Goal: Navigation & Orientation: Find specific page/section

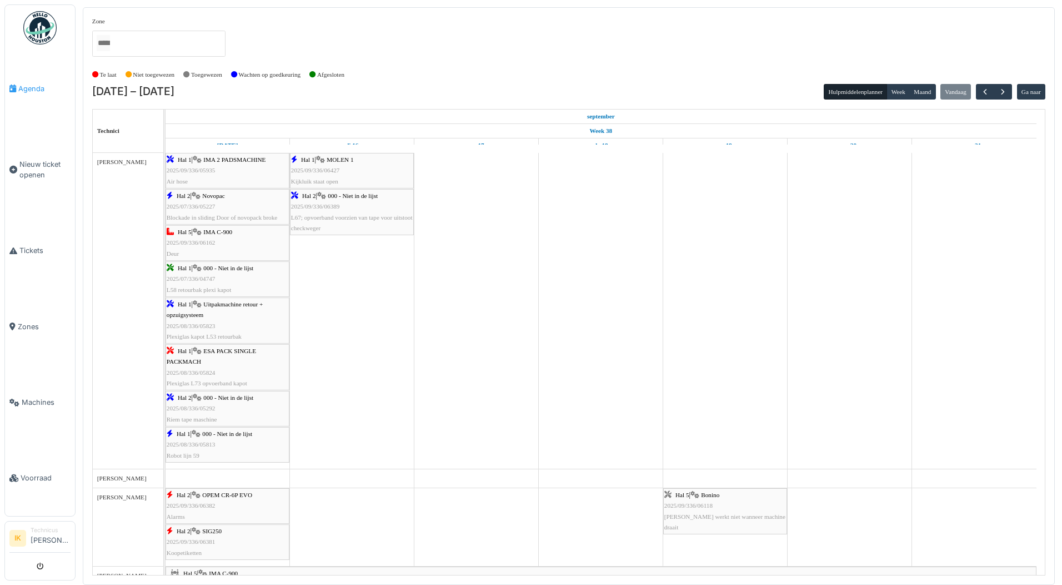
click at [26, 87] on span "Agenda" at bounding box center [44, 88] width 52 height 11
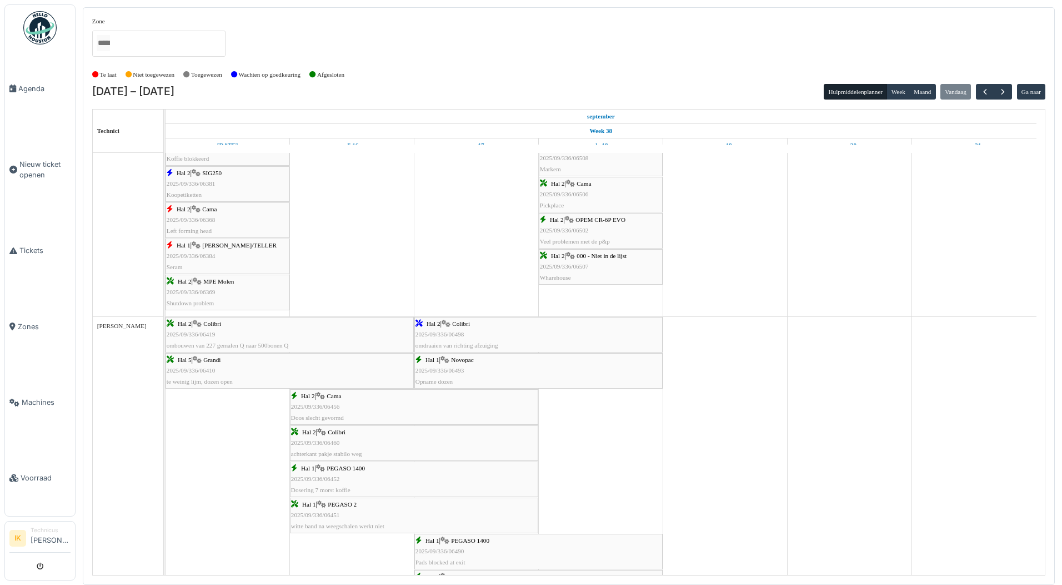
scroll to position [778, 0]
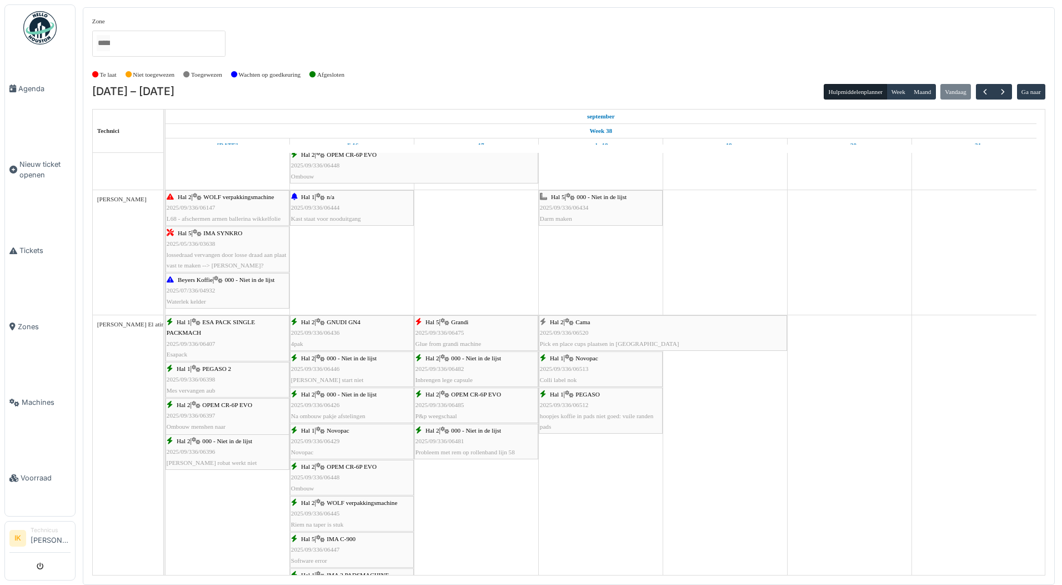
click at [601, 406] on div "Hal 1 | PEGASO 2025/09/336/06512 hoopjes koffie in pads niet goed: vuile randen…" at bounding box center [601, 410] width 122 height 43
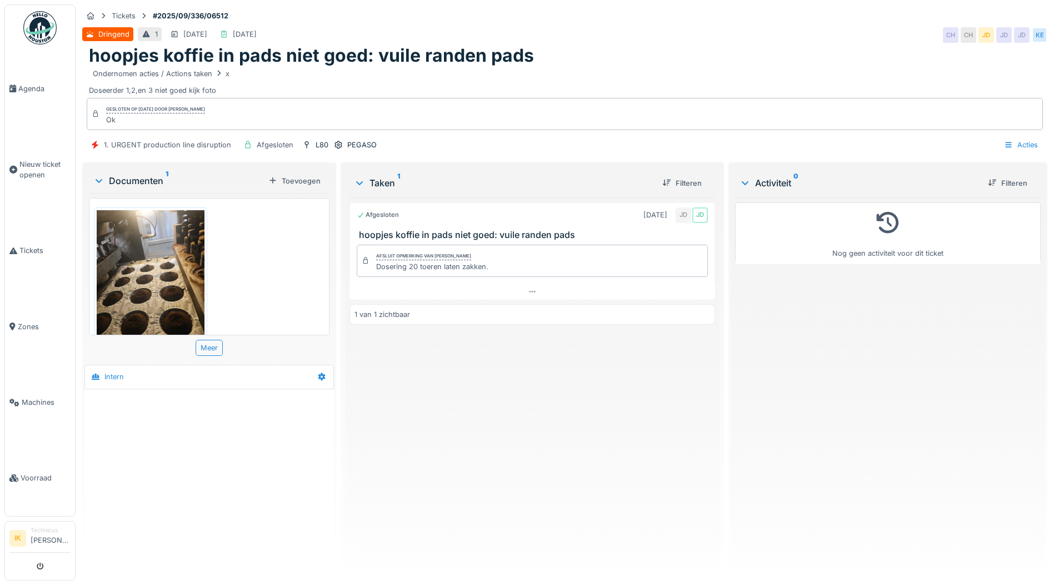
click at [145, 267] on img at bounding box center [151, 281] width 108 height 143
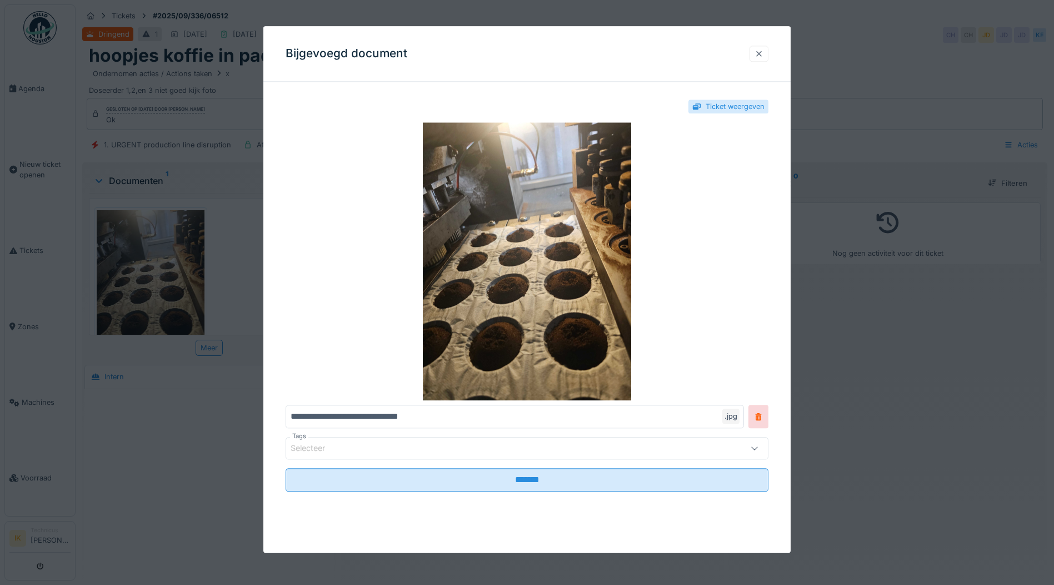
click at [764, 53] on div at bounding box center [759, 53] width 9 height 11
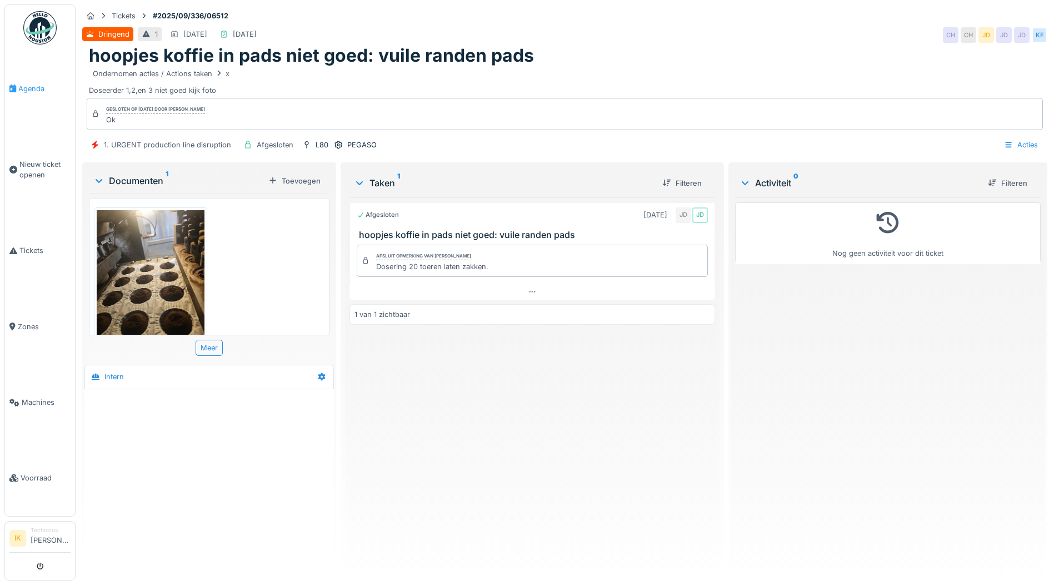
click at [29, 86] on span "Agenda" at bounding box center [44, 88] width 52 height 11
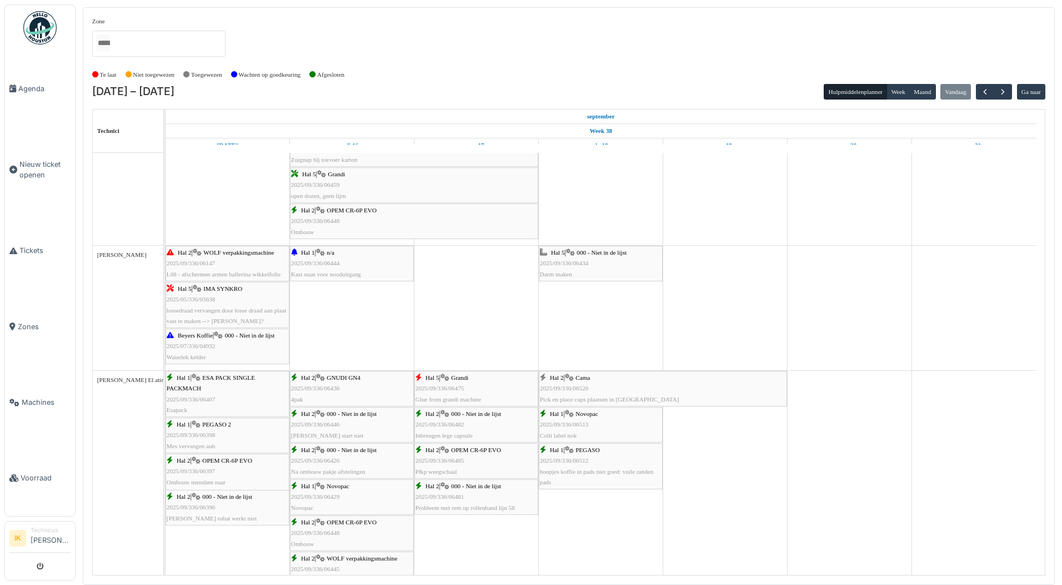
click at [598, 387] on div "Hal 2 | Cama 2025/09/336/06520 Pick en place cups plaatsen in doosje" at bounding box center [663, 388] width 246 height 32
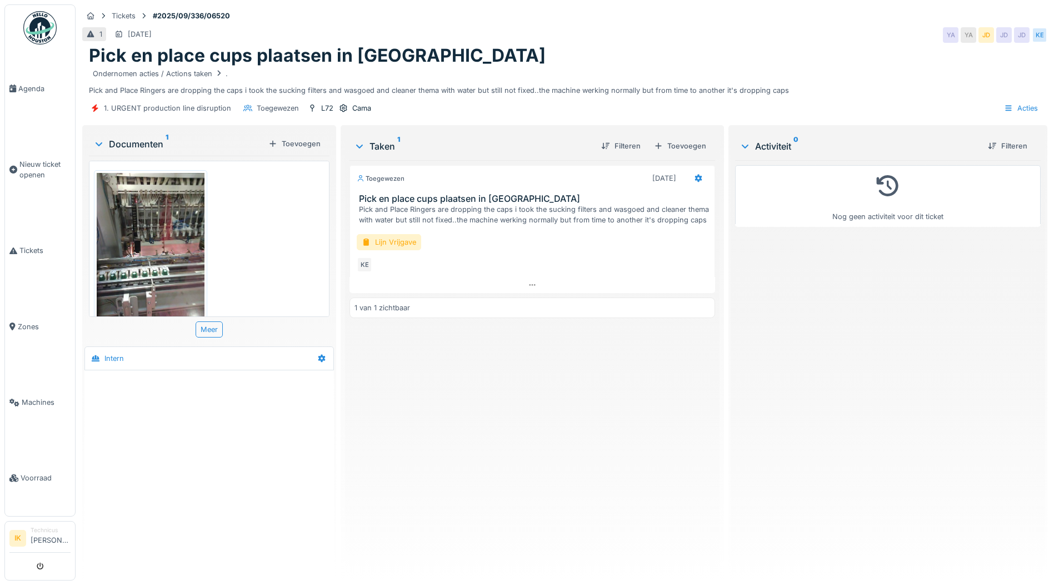
click at [131, 233] on img at bounding box center [151, 244] width 108 height 143
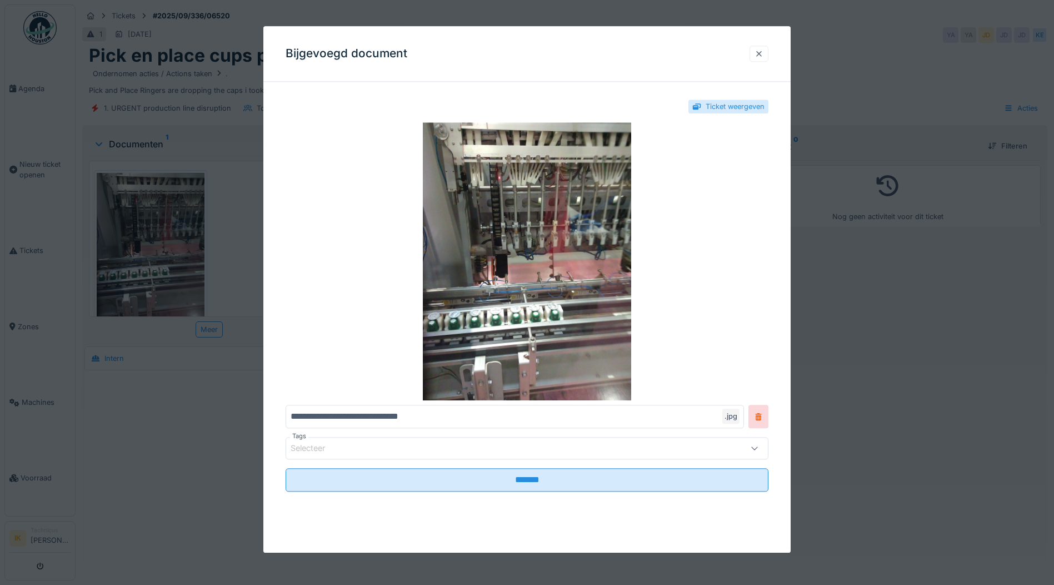
click at [764, 52] on div at bounding box center [759, 53] width 9 height 11
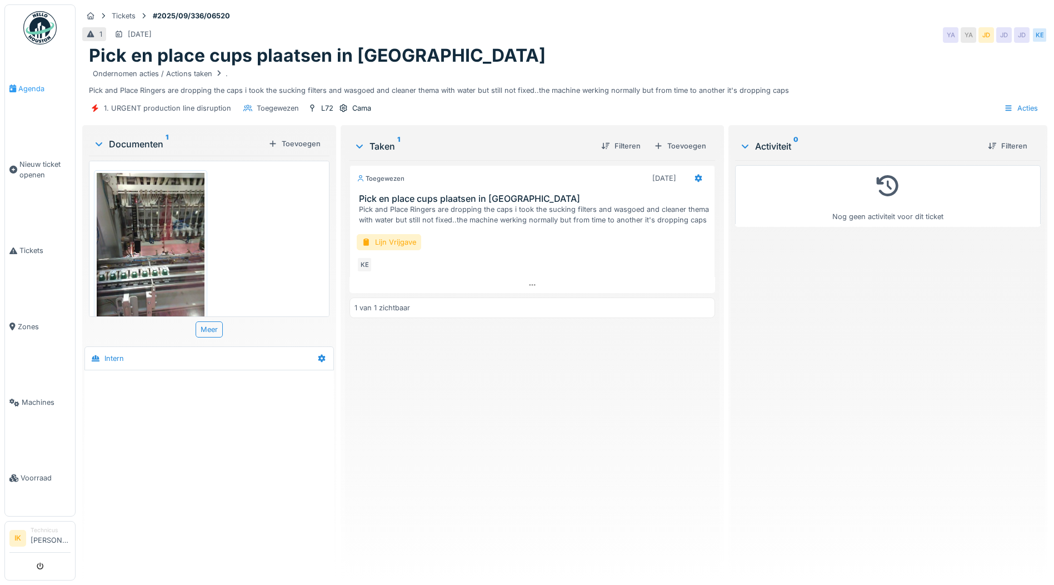
click at [29, 85] on span "Agenda" at bounding box center [44, 88] width 52 height 11
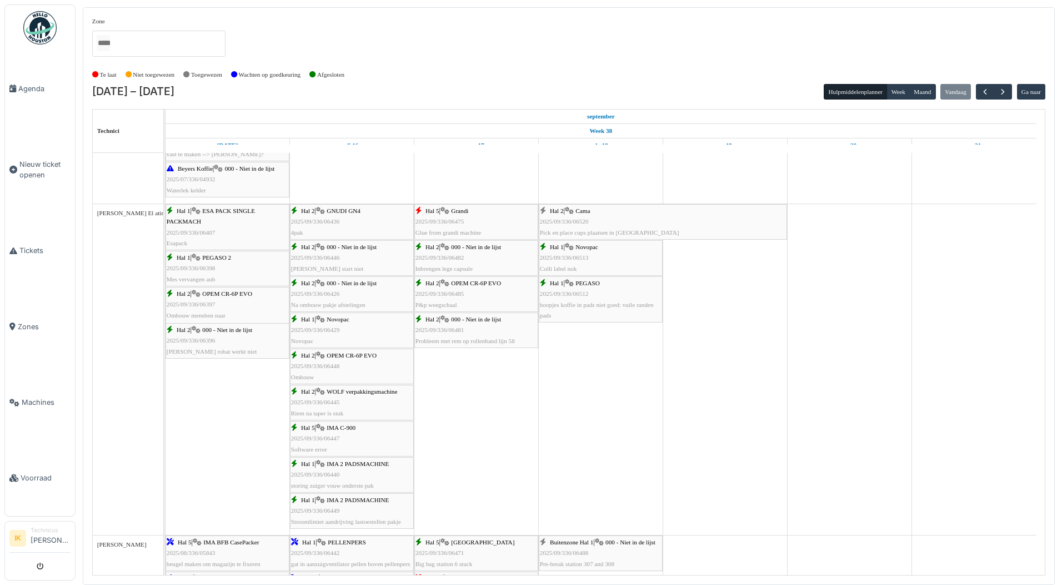
scroll to position [2126, 0]
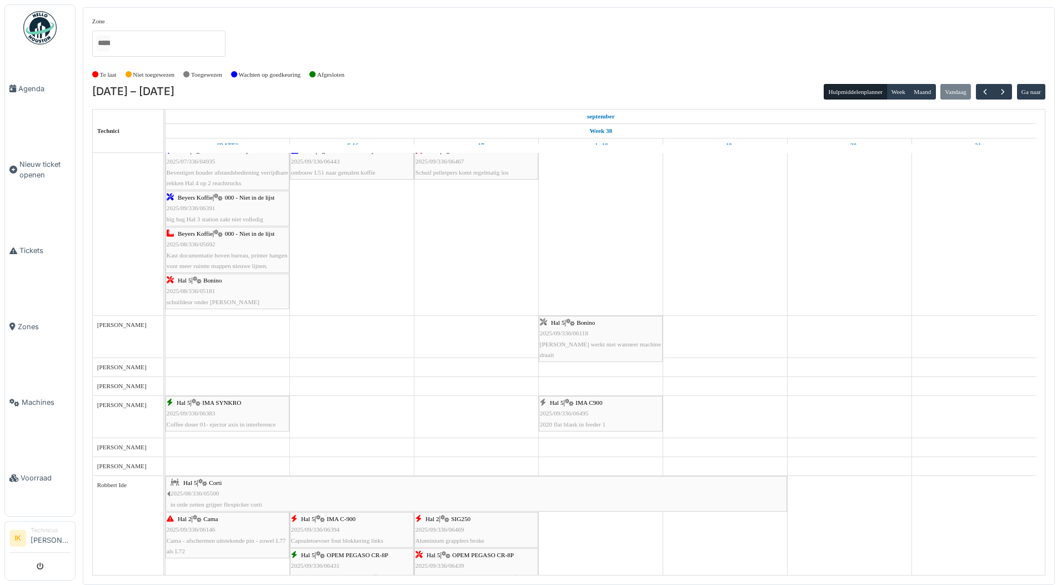
click at [632, 412] on div "Hal 5 | IMA C900 2025/09/336/06495 2020 flat blank in feeder 1" at bounding box center [601, 413] width 122 height 32
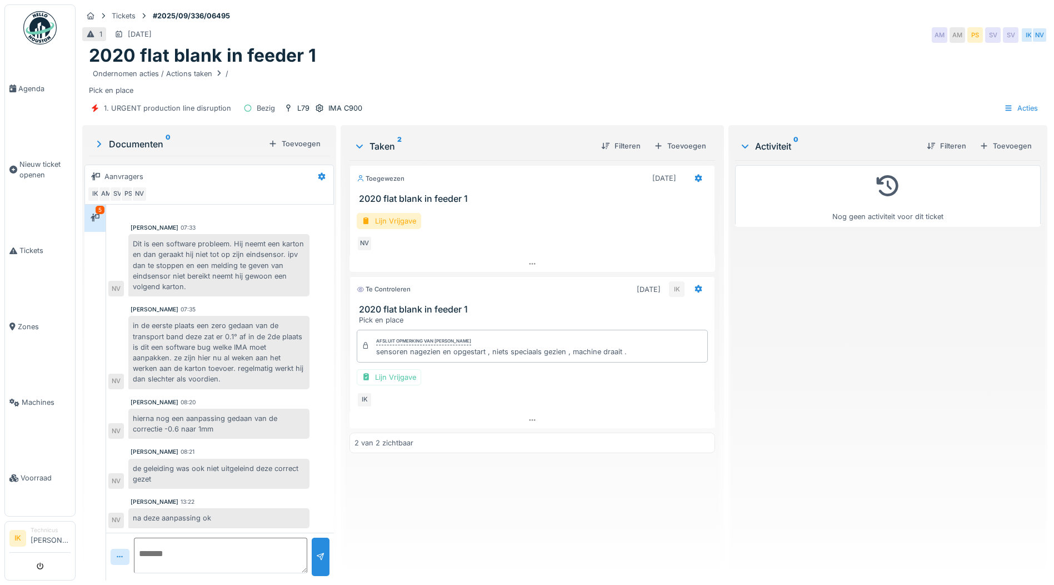
scroll to position [8, 0]
click at [530, 467] on div "Toegewezen 18-9-2025 2020 flat blank in feeder 1 Lijn Vrijgave NV Te controlere…" at bounding box center [533, 365] width 366 height 411
click at [29, 86] on span "Agenda" at bounding box center [44, 88] width 52 height 11
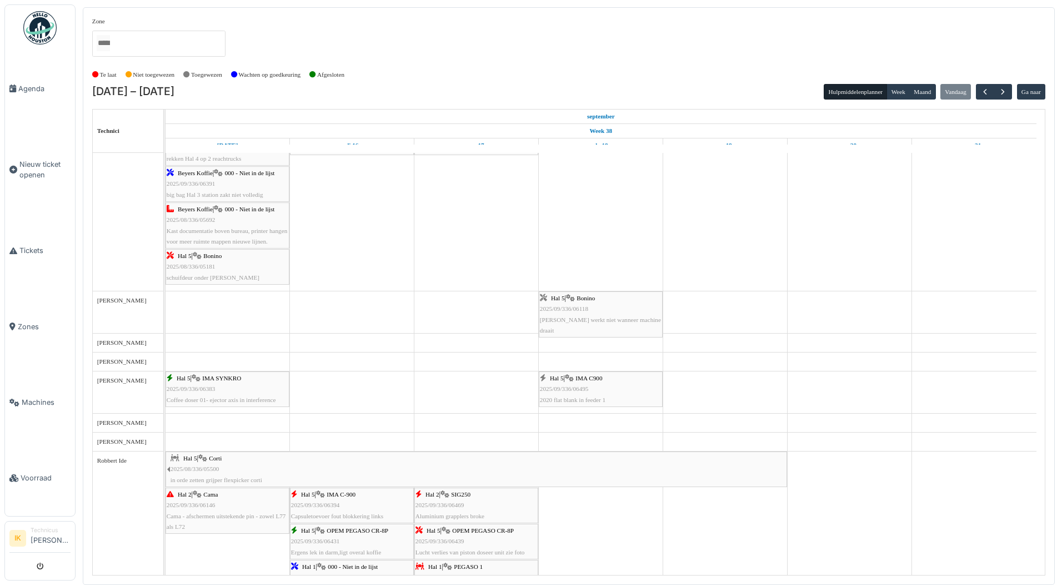
scroll to position [2428, 0]
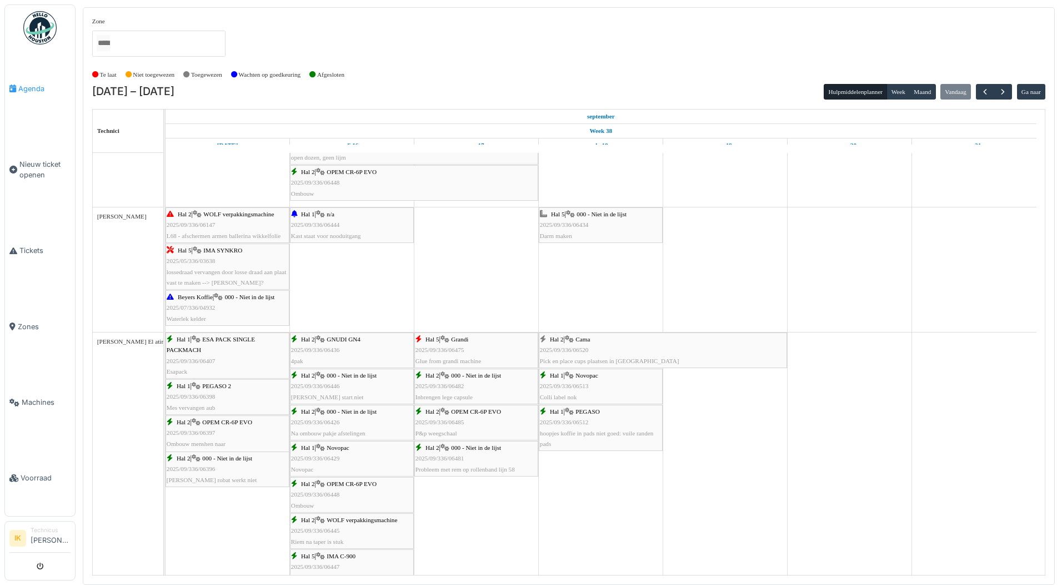
click at [27, 85] on span "Agenda" at bounding box center [44, 88] width 52 height 11
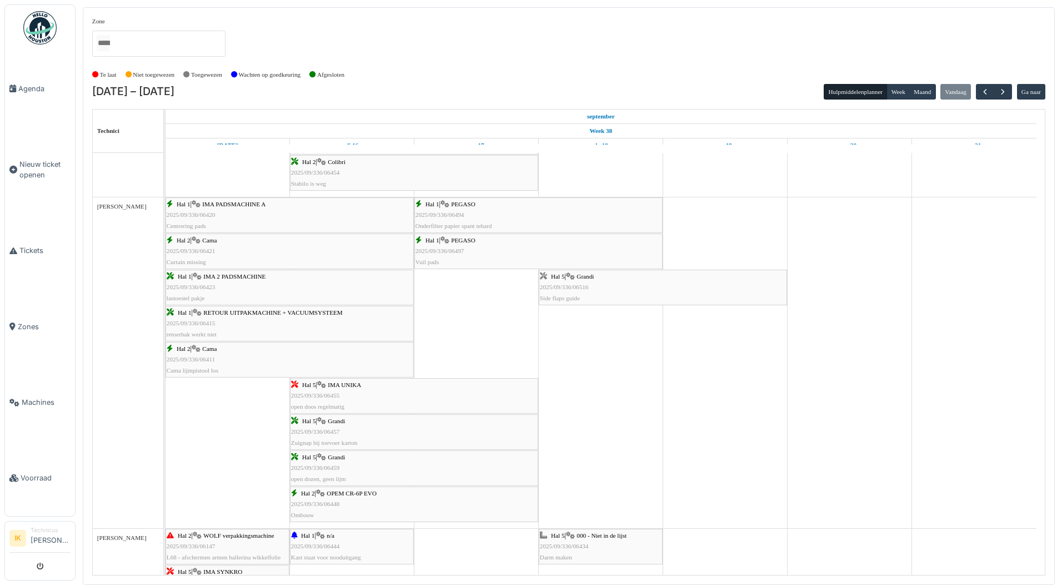
scroll to position [1531, 0]
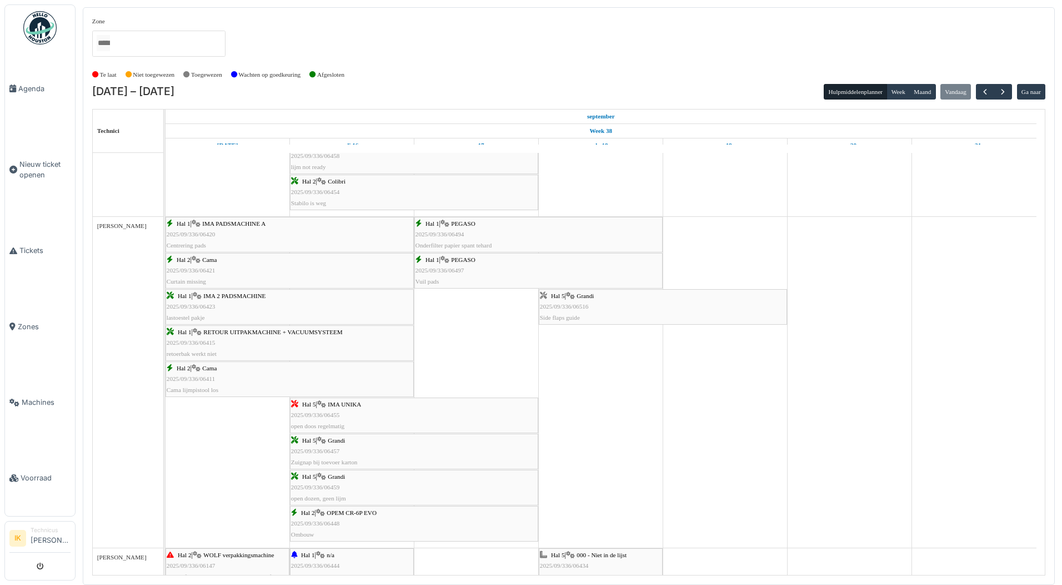
click at [570, 304] on span "2025/09/336/06516" at bounding box center [564, 306] width 49 height 7
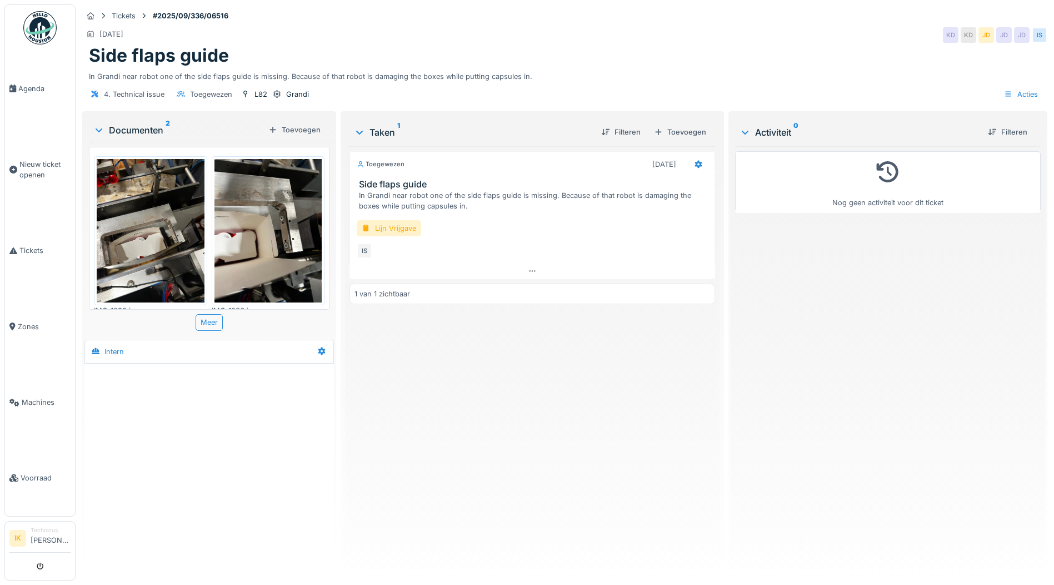
scroll to position [8, 0]
click at [31, 86] on span "Agenda" at bounding box center [44, 88] width 52 height 11
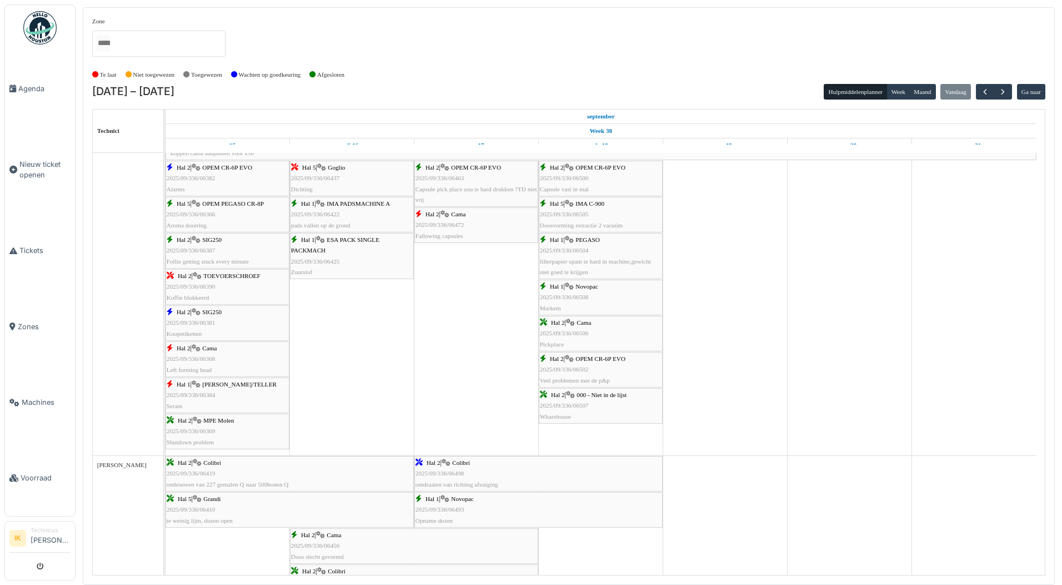
scroll to position [707, 0]
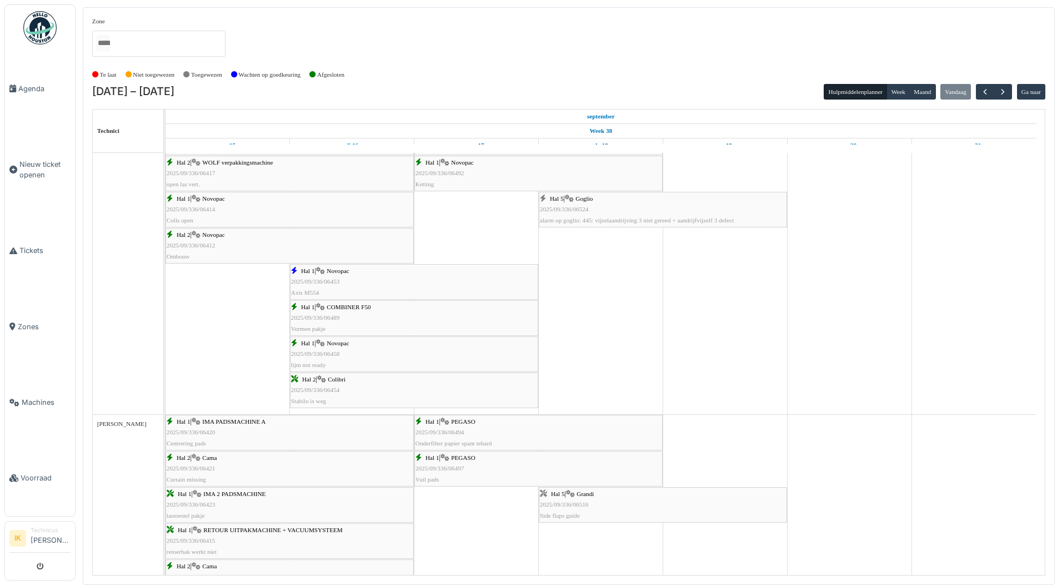
click at [609, 203] on div "Hal 5 | Goglio 2025/09/336/06524 alarm op goglio: 445: vijzelaandrijving 3 niet…" at bounding box center [663, 209] width 246 height 32
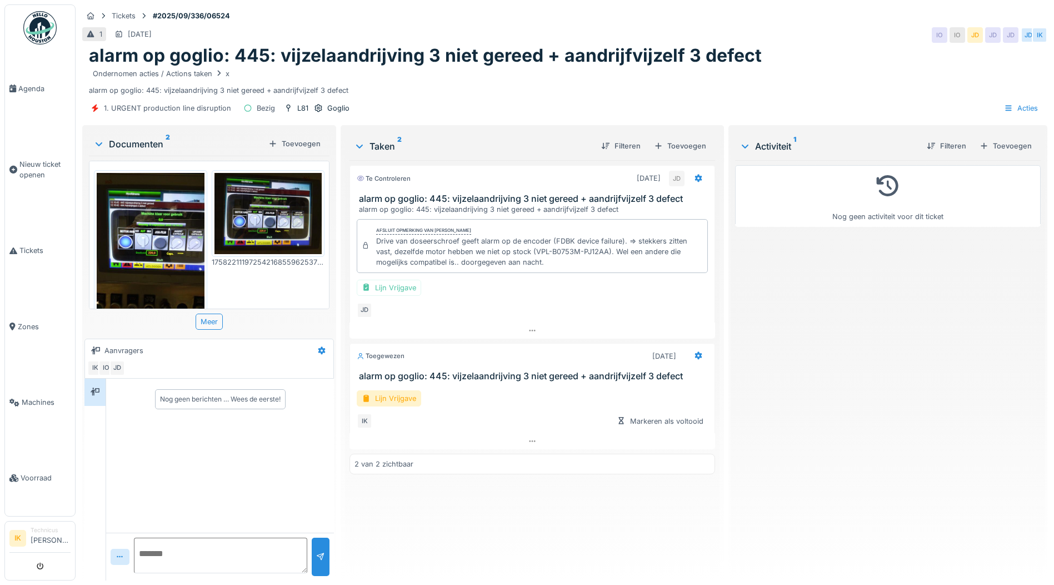
click at [141, 265] on img at bounding box center [151, 244] width 108 height 143
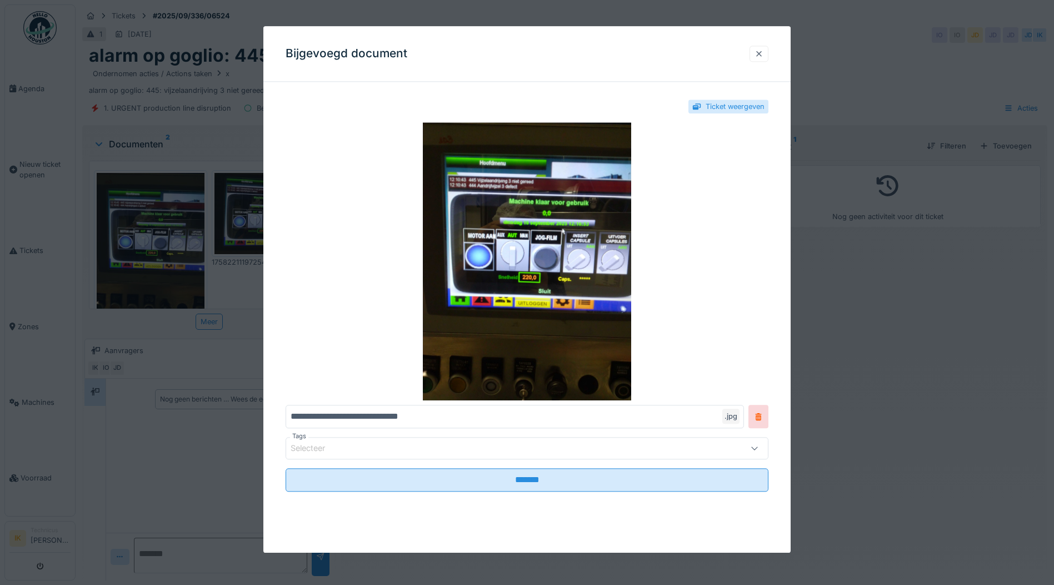
click at [762, 52] on div at bounding box center [759, 53] width 9 height 11
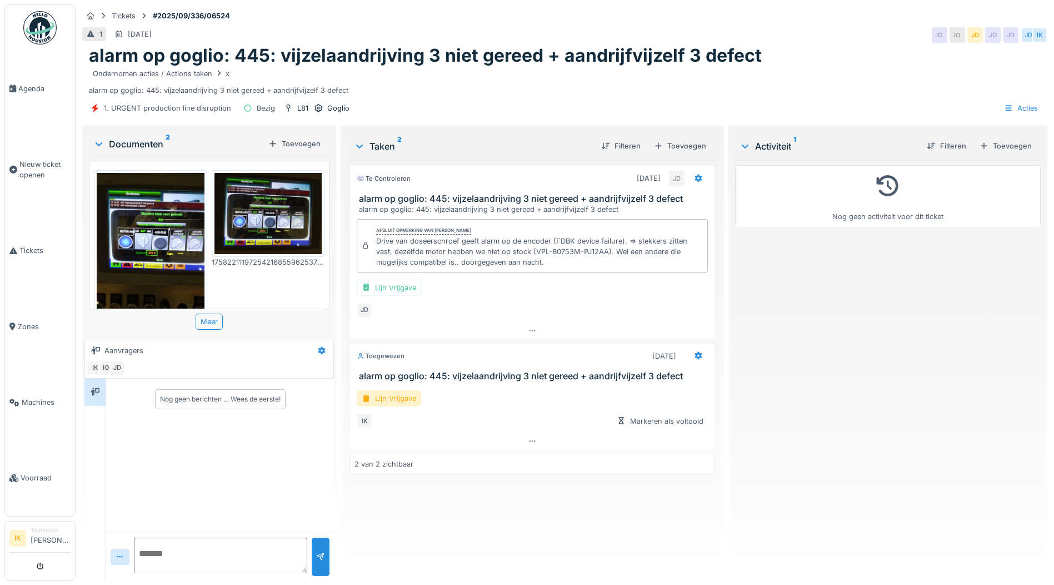
click at [260, 207] on img at bounding box center [268, 213] width 108 height 81
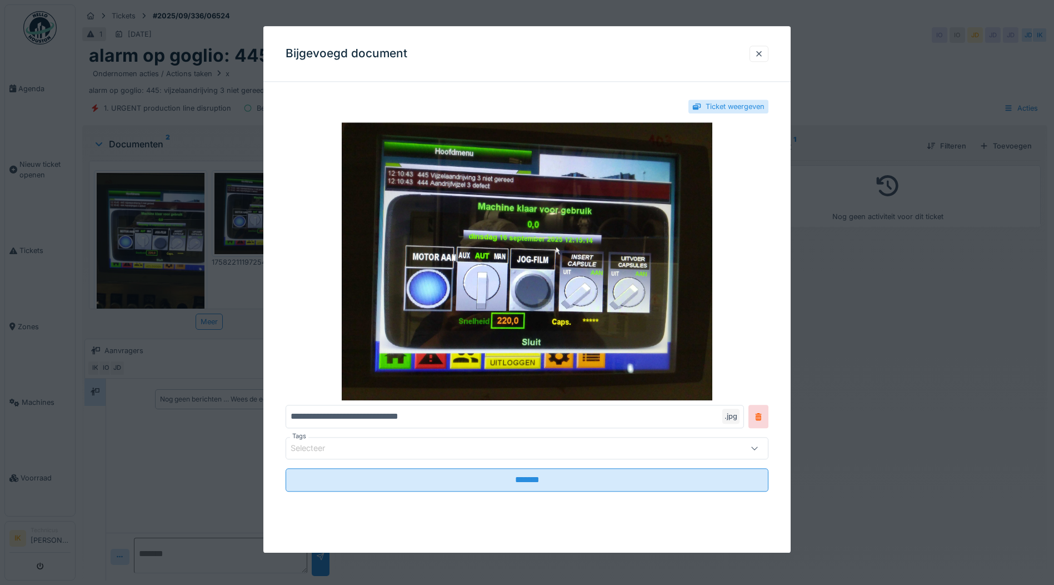
click at [847, 67] on div at bounding box center [527, 292] width 1054 height 585
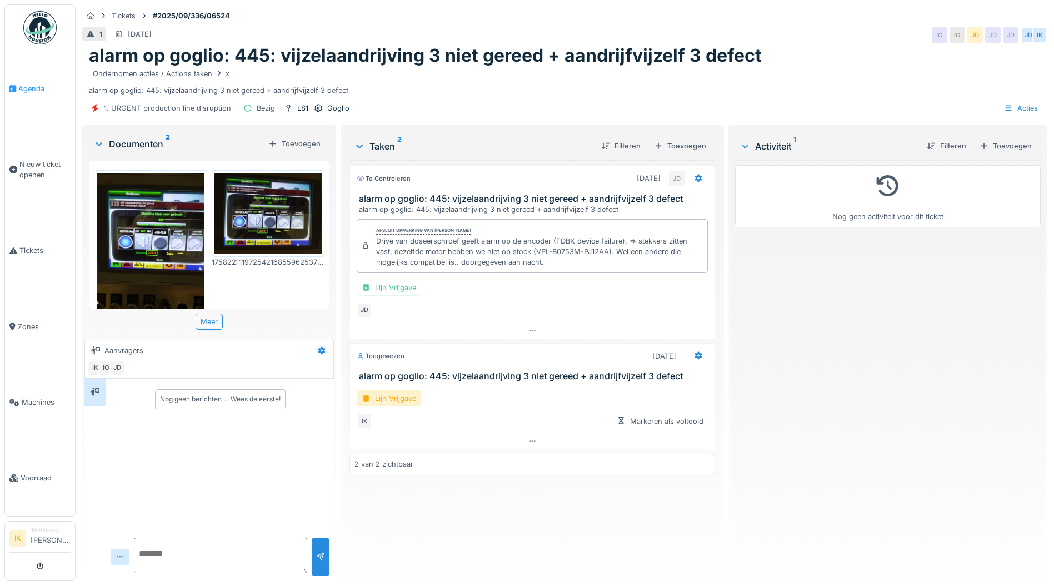
click at [31, 87] on span "Agenda" at bounding box center [44, 88] width 52 height 11
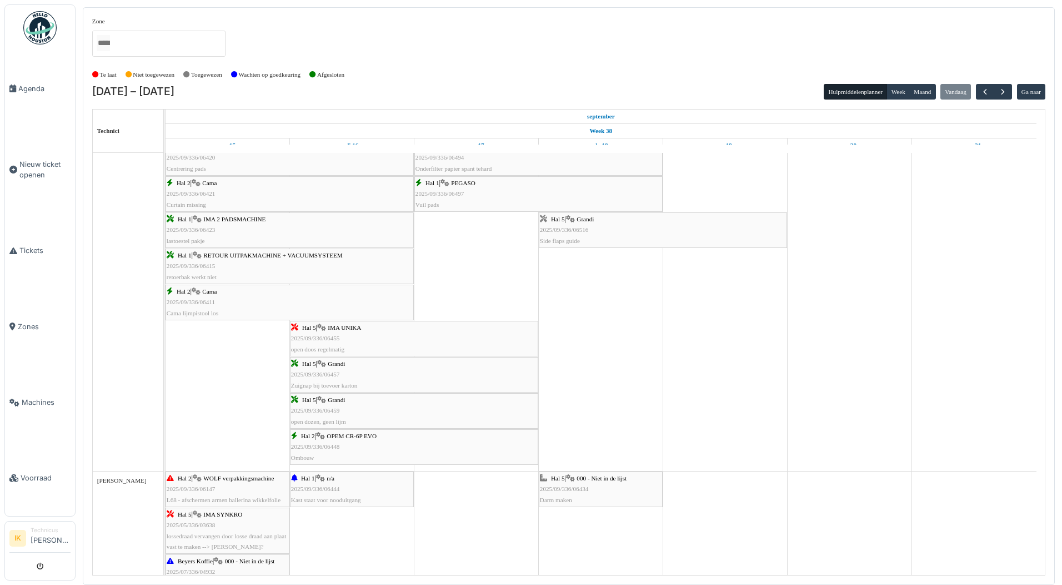
scroll to position [1558, 0]
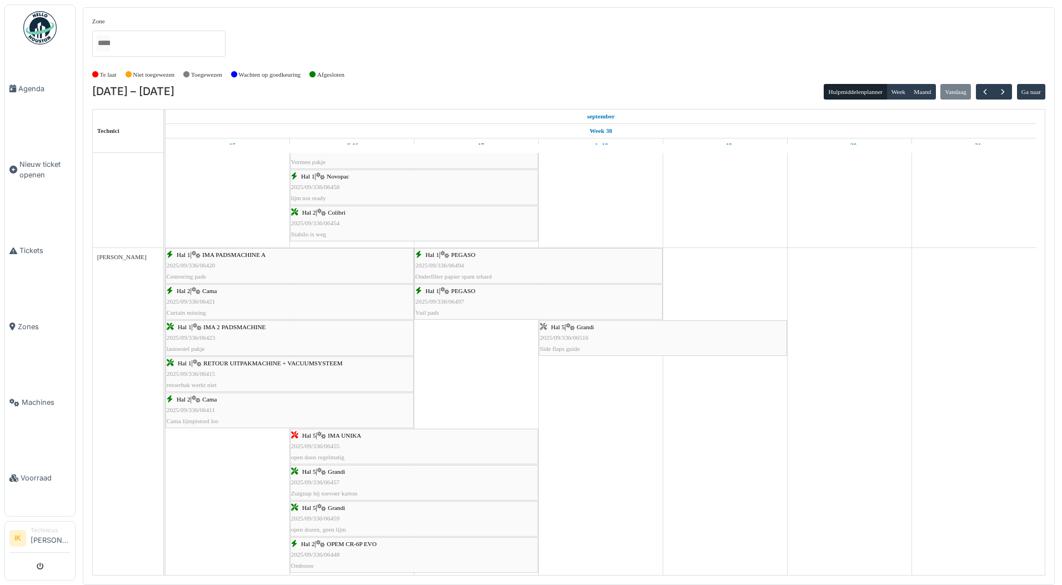
click at [594, 338] on div "Hal 5 | Grandi 2025/09/336/06516 Side flaps guide" at bounding box center [663, 338] width 246 height 32
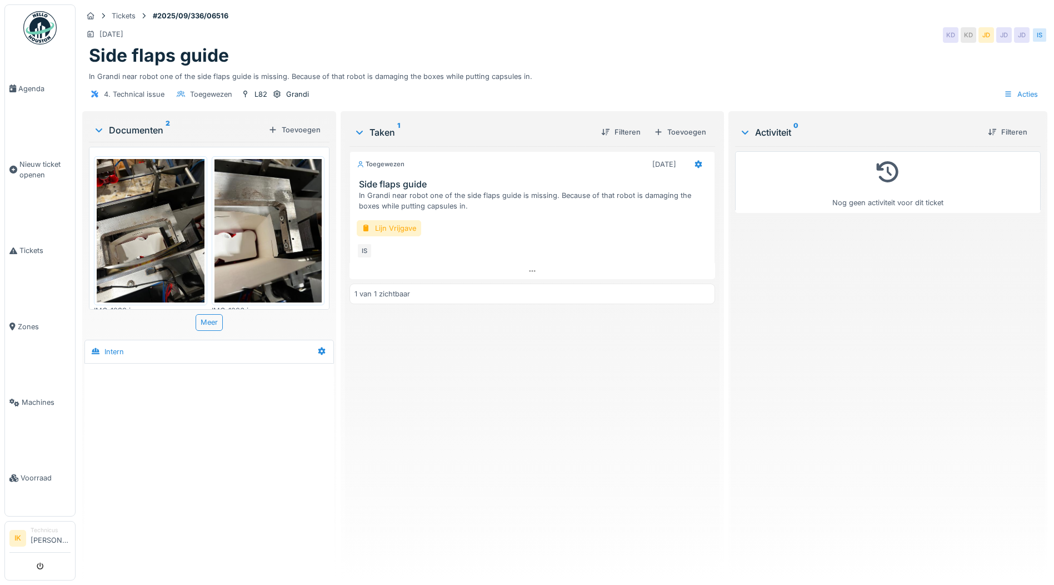
click at [260, 247] on img at bounding box center [268, 230] width 108 height 143
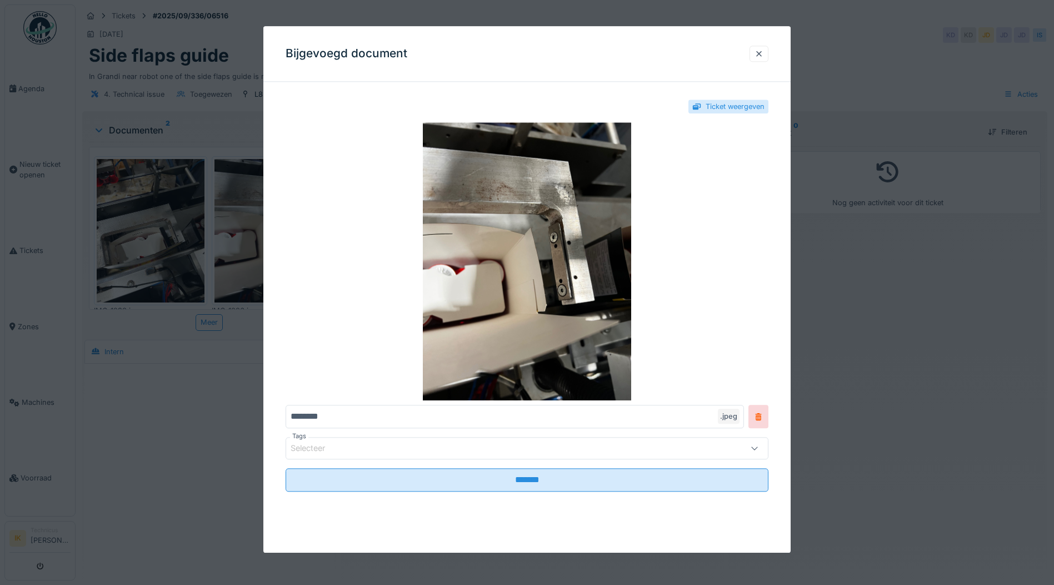
click at [167, 228] on div at bounding box center [527, 292] width 1054 height 585
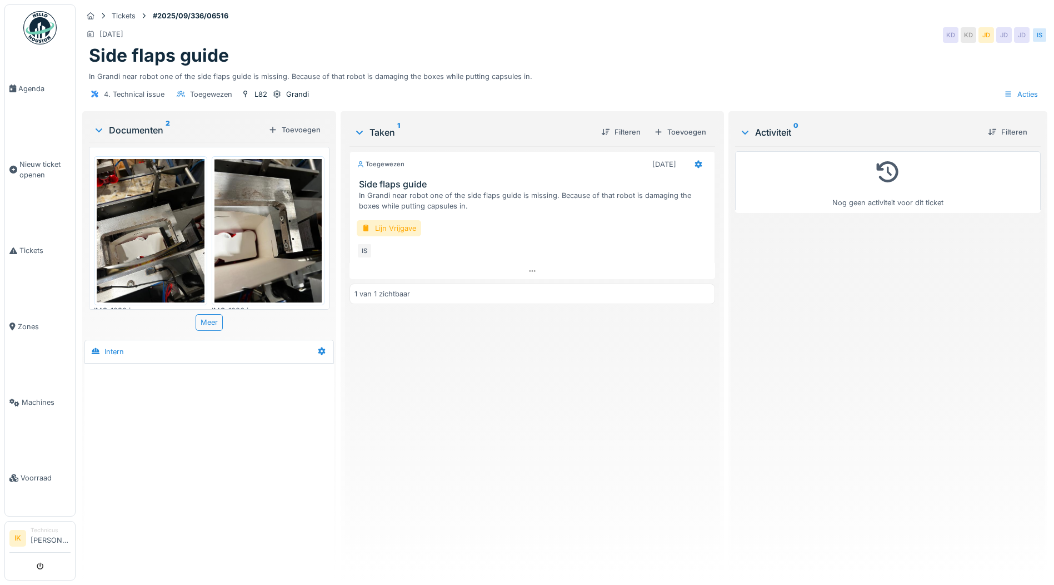
click at [158, 240] on img at bounding box center [151, 230] width 108 height 143
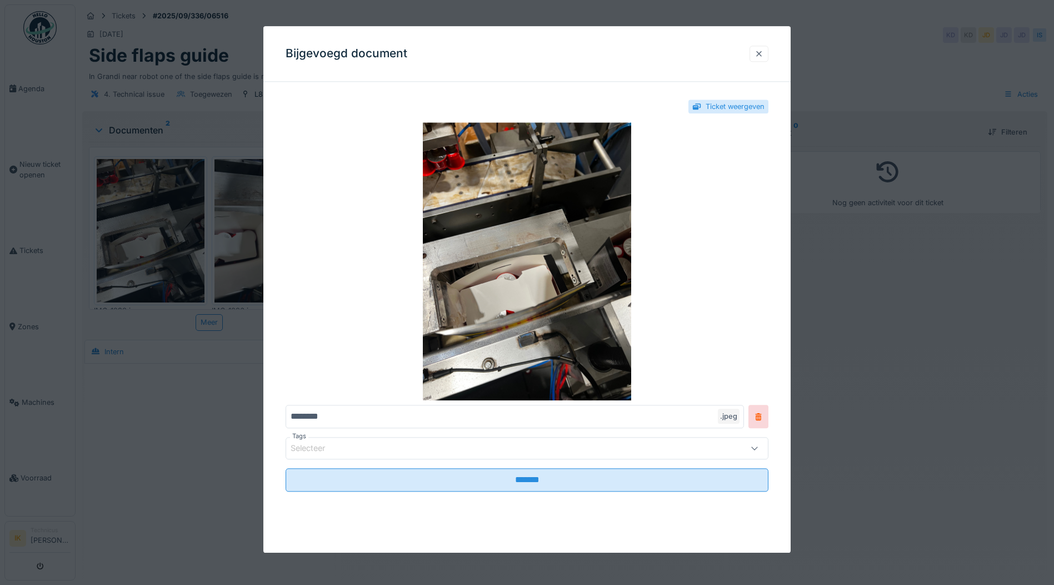
click at [764, 51] on div at bounding box center [759, 53] width 9 height 11
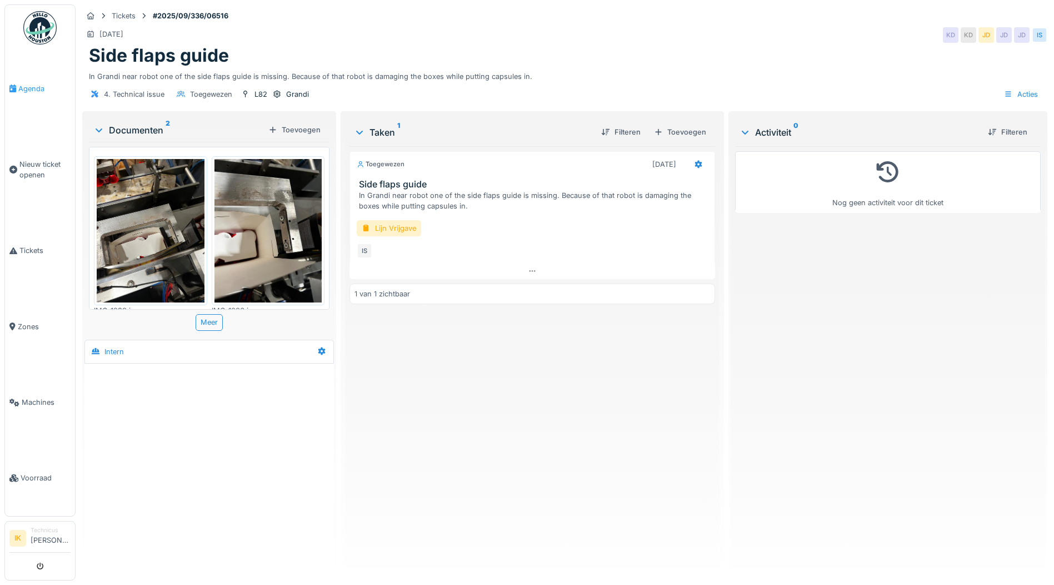
click at [33, 89] on span "Agenda" at bounding box center [44, 88] width 52 height 11
